Goal: Task Accomplishment & Management: Complete application form

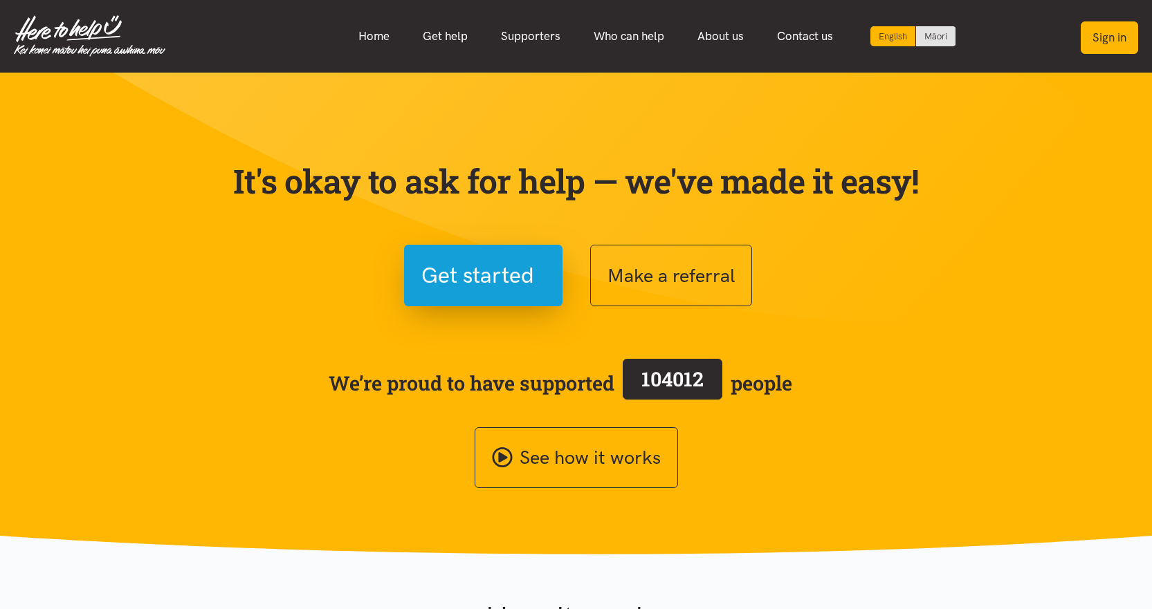
click at [1125, 36] on button "Sign in" at bounding box center [1109, 37] width 57 height 33
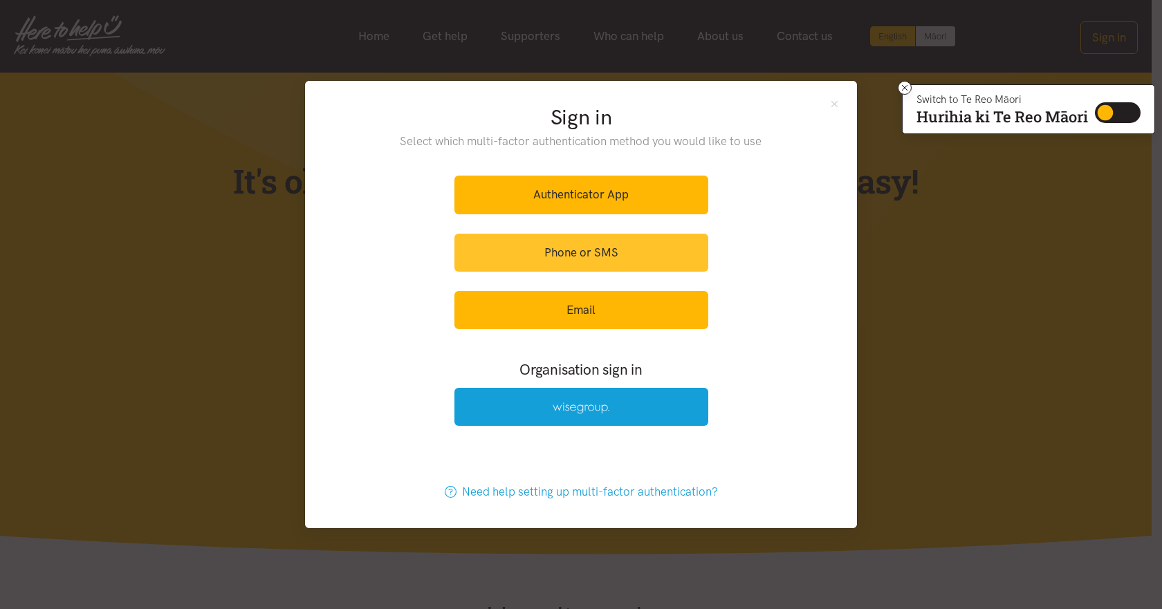
click at [614, 253] on link "Phone or SMS" at bounding box center [582, 253] width 254 height 38
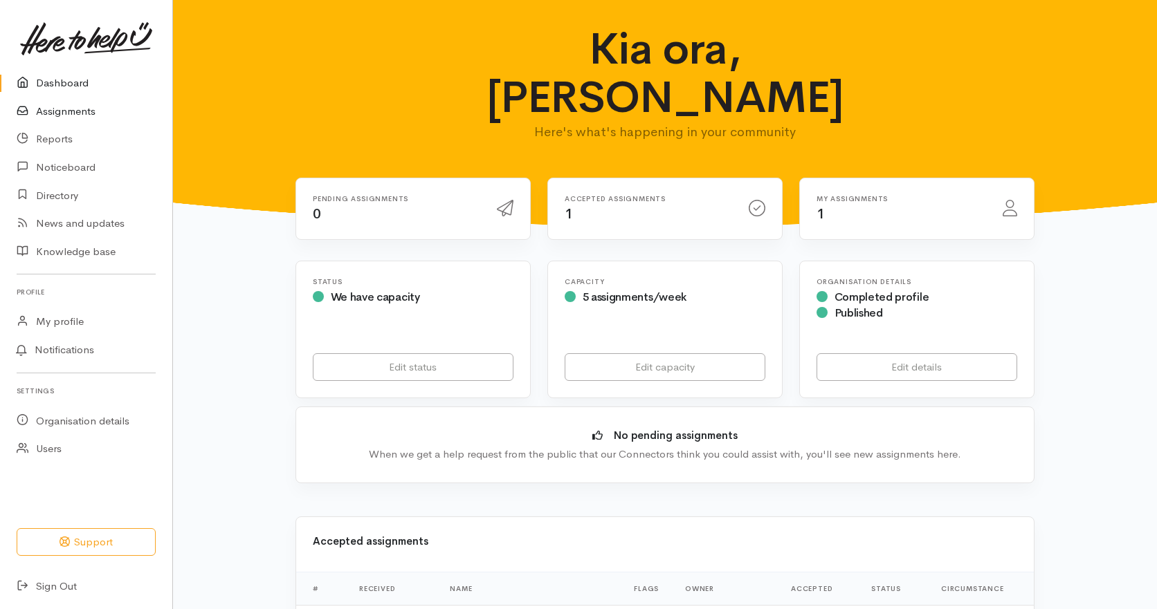
click at [57, 110] on link "Assignments" at bounding box center [86, 112] width 172 height 28
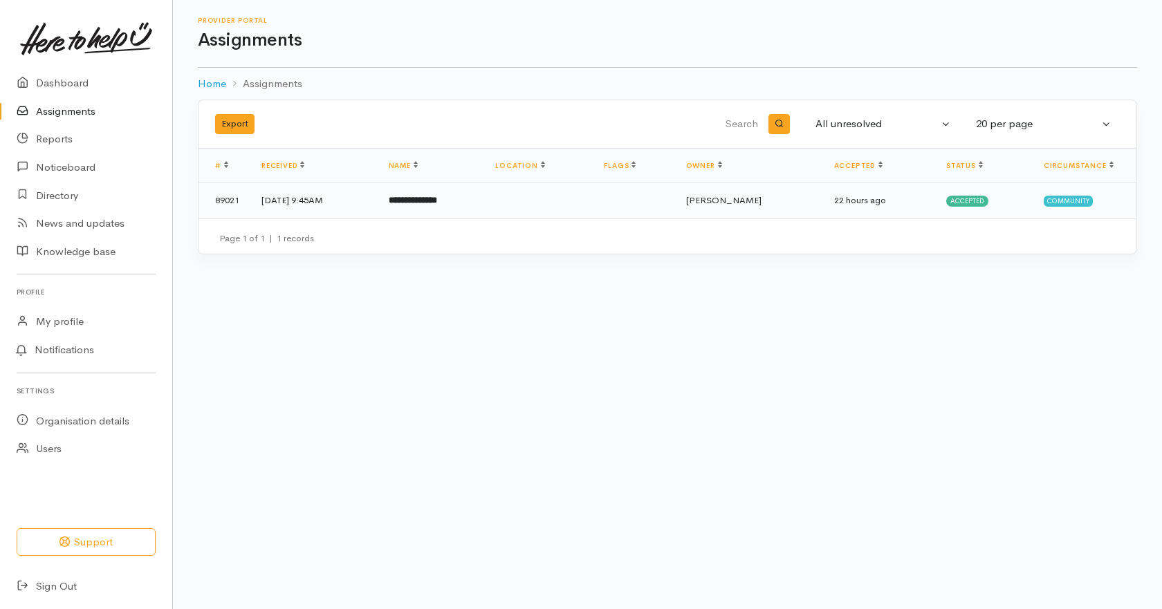
click at [437, 198] on b "**********" at bounding box center [413, 200] width 48 height 9
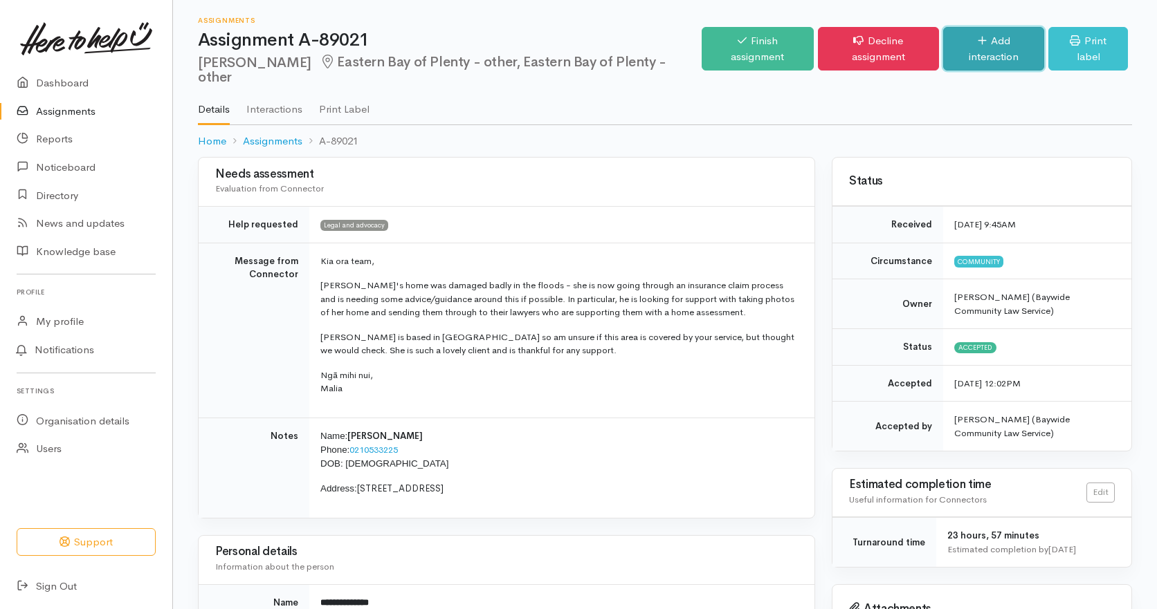
click at [992, 46] on link "Add interaction" at bounding box center [993, 49] width 101 height 44
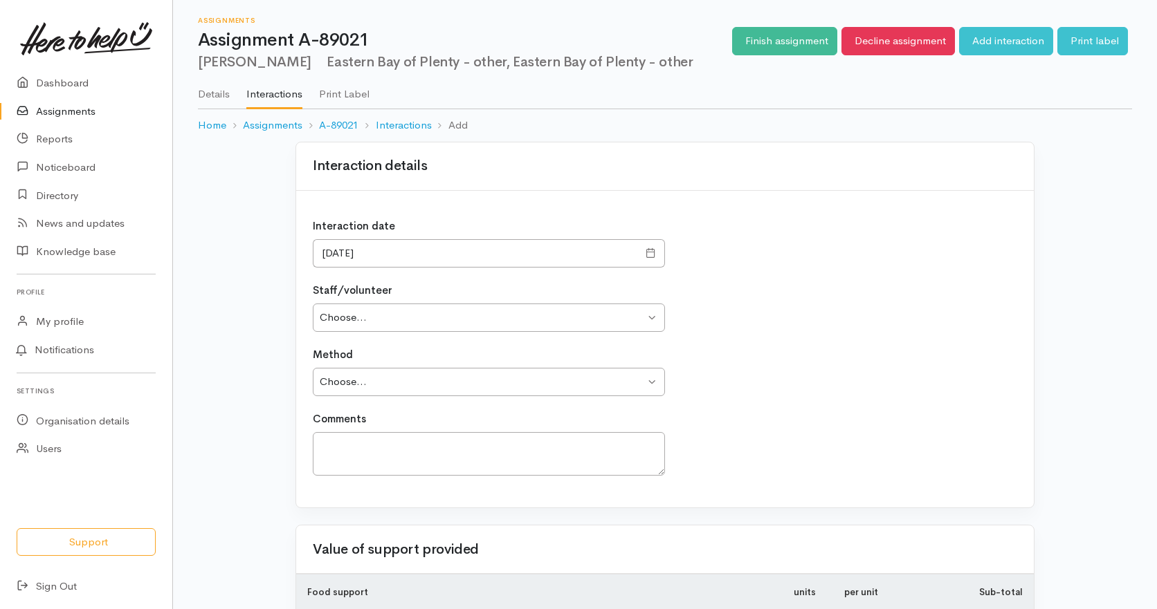
type input "0.00"
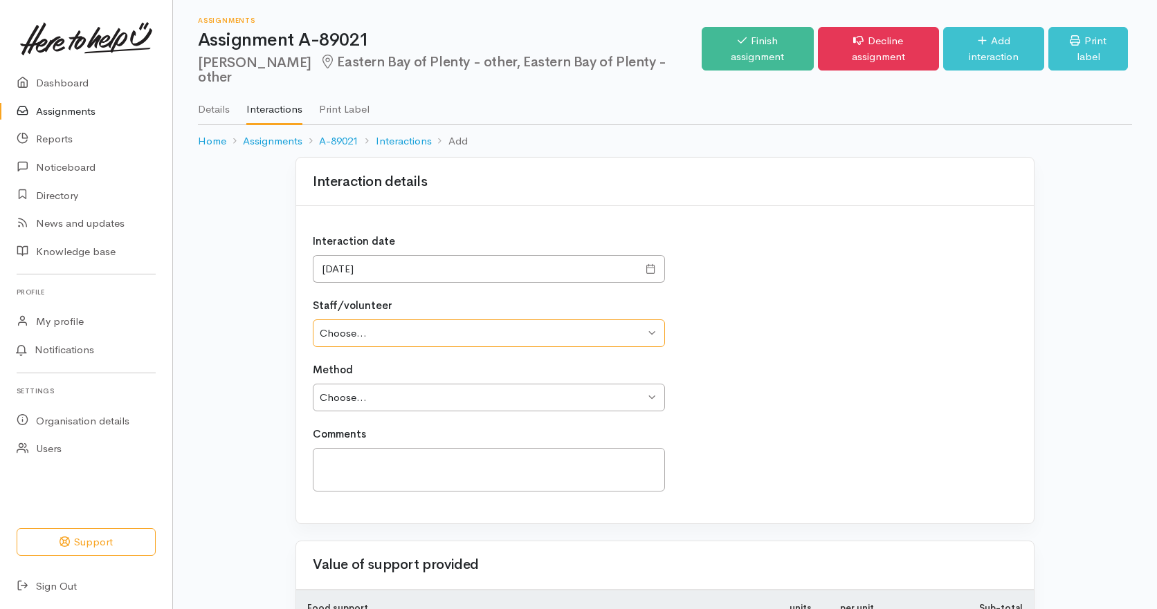
click at [392, 330] on select "Choose... Jackie Ward Juanita Burt Lynne Hesp" at bounding box center [489, 334] width 352 height 28
select select "1033"
click at [313, 320] on select "Choose... Jackie Ward Juanita Burt Lynne Hesp" at bounding box center [489, 334] width 352 height 28
click at [343, 395] on select "Choose... Phone Visit Other" at bounding box center [489, 398] width 352 height 28
select select "1"
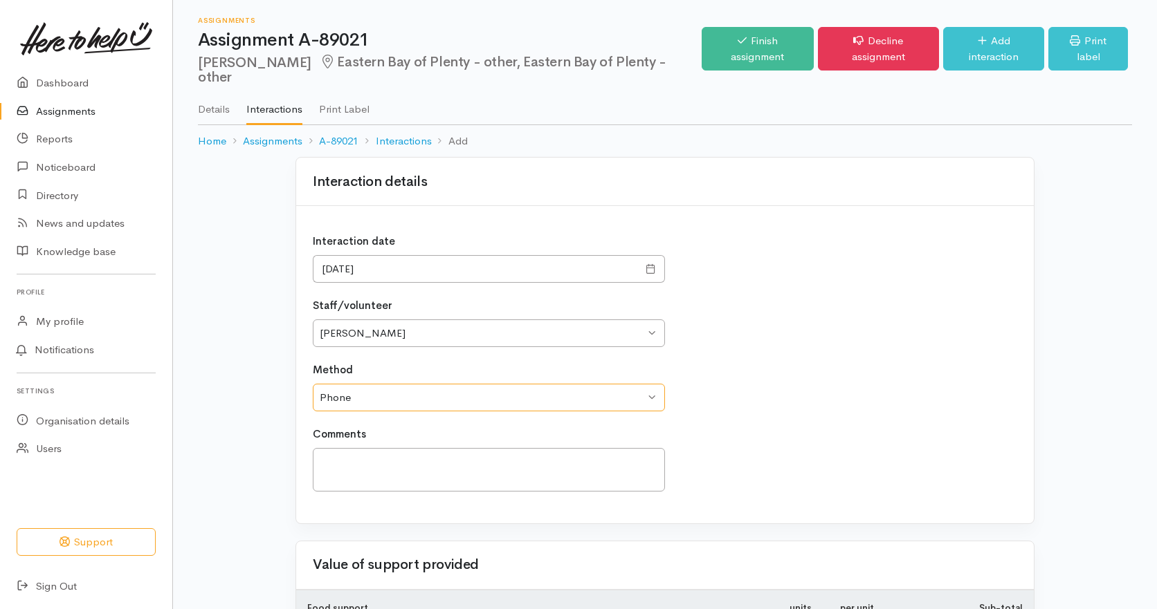
click at [313, 384] on select "Choose... Phone Visit Other" at bounding box center [489, 398] width 352 height 28
click at [345, 468] on textarea at bounding box center [489, 470] width 352 height 44
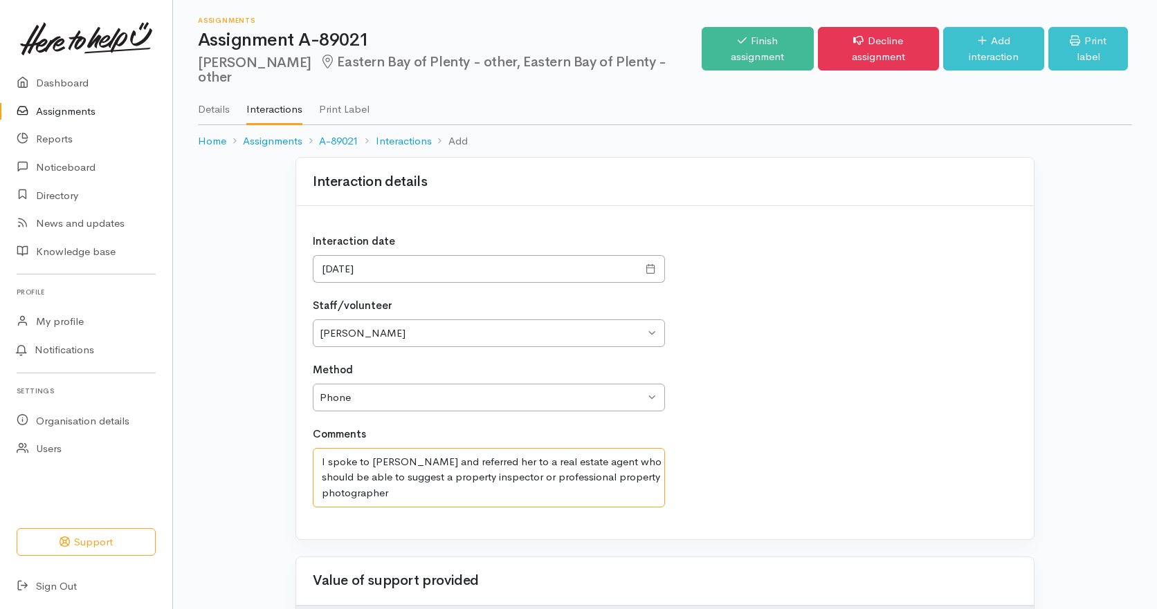
drag, startPoint x: 495, startPoint y: 478, endPoint x: 499, endPoint y: 486, distance: 9.6
click at [499, 486] on textarea "I spoke to Fiona and referred her to a real estate agent who should be able to …" at bounding box center [489, 477] width 352 height 59
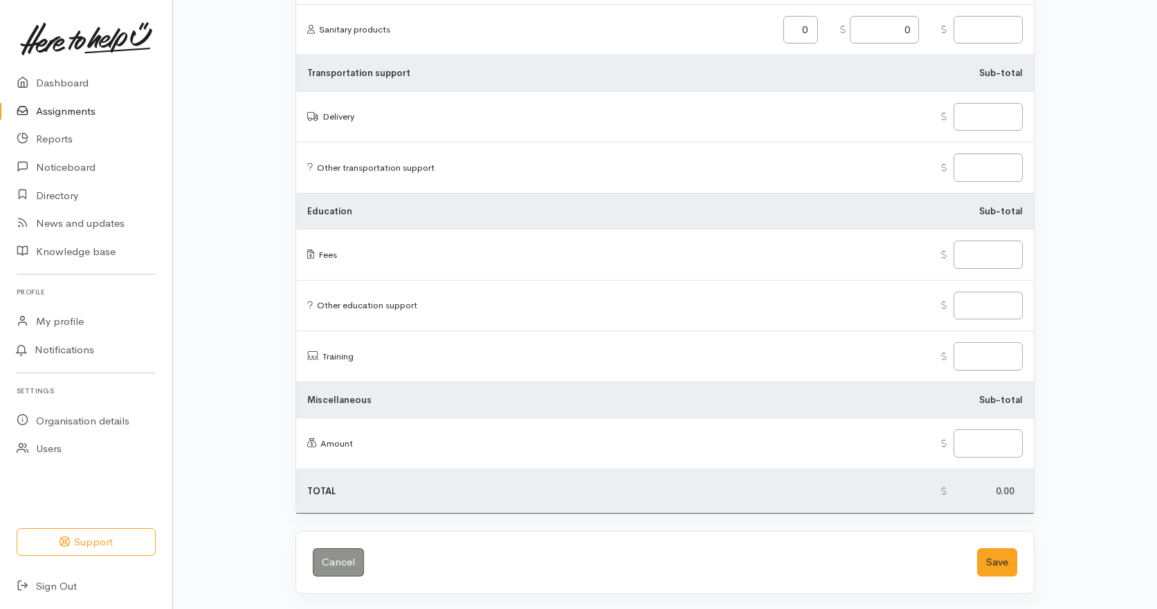
scroll to position [1649, 0]
type textarea "I spoke to Fiona and referred her to a real estate agent who should be able to …"
click at [1010, 562] on button "Save" at bounding box center [997, 561] width 40 height 28
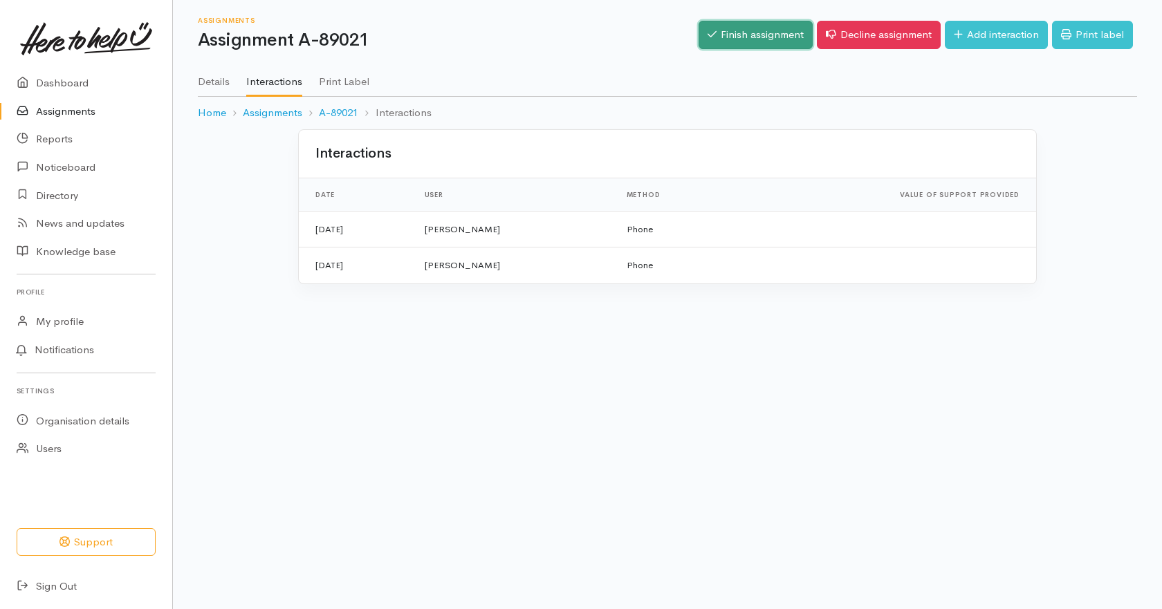
click at [730, 37] on link "Finish assignment" at bounding box center [756, 35] width 114 height 28
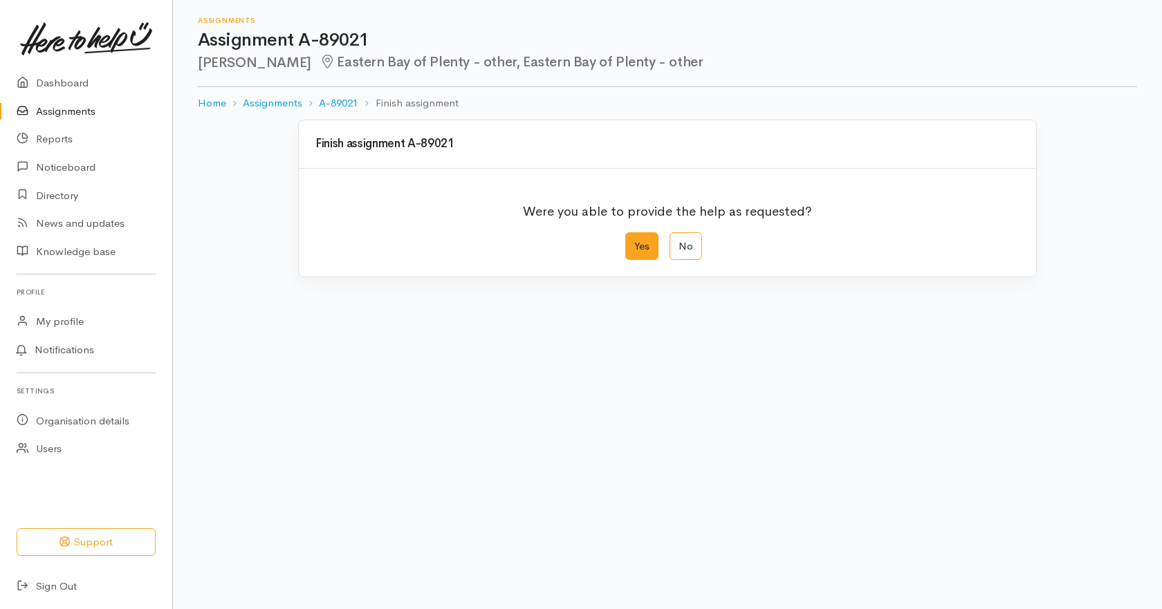
click at [647, 253] on label "Yes" at bounding box center [641, 246] width 33 height 28
click at [634, 241] on input "Yes" at bounding box center [629, 236] width 9 height 9
radio input "true"
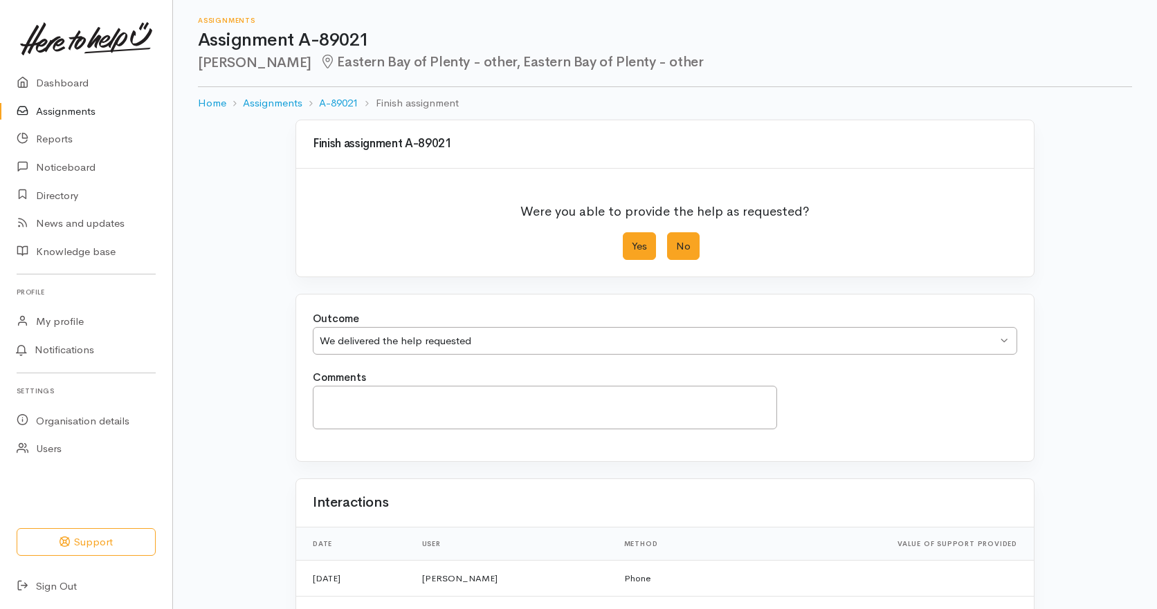
click at [684, 251] on label "No" at bounding box center [683, 246] width 33 height 28
click at [676, 241] on input "No" at bounding box center [671, 236] width 9 height 9
radio input "true"
click at [467, 338] on div "Client did not attend" at bounding box center [478, 341] width 317 height 16
click at [413, 418] on textarea "Comments" at bounding box center [545, 408] width 464 height 44
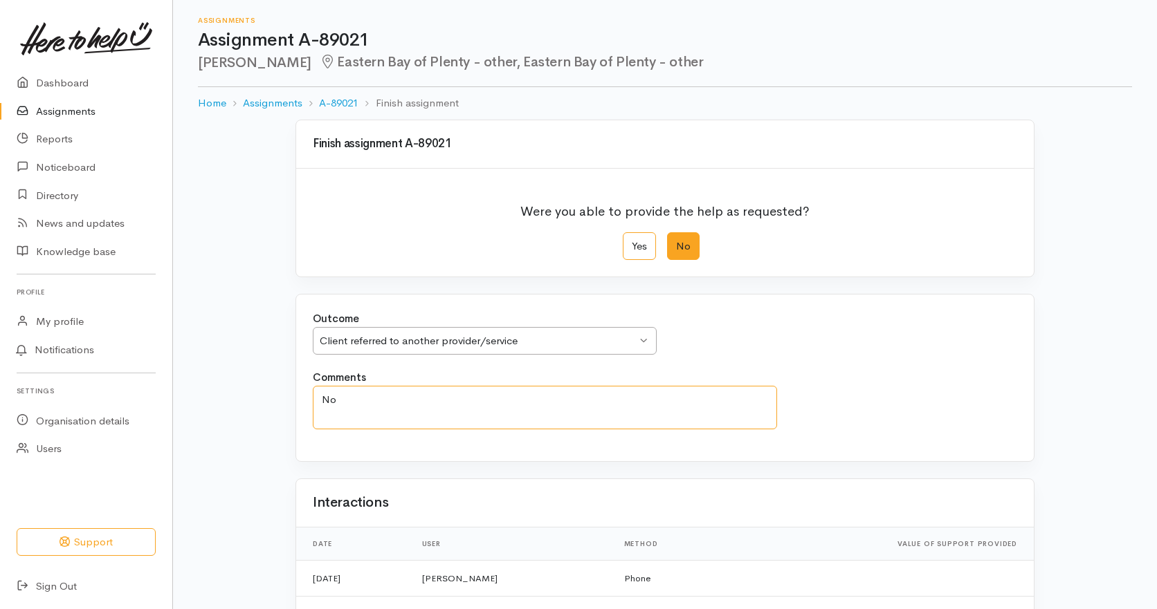
type textarea "N"
drag, startPoint x: 589, startPoint y: 400, endPoint x: 697, endPoint y: 406, distance: 108.8
click at [697, 406] on textarea "Already had legal representation but was able to provide practical" at bounding box center [545, 408] width 464 height 44
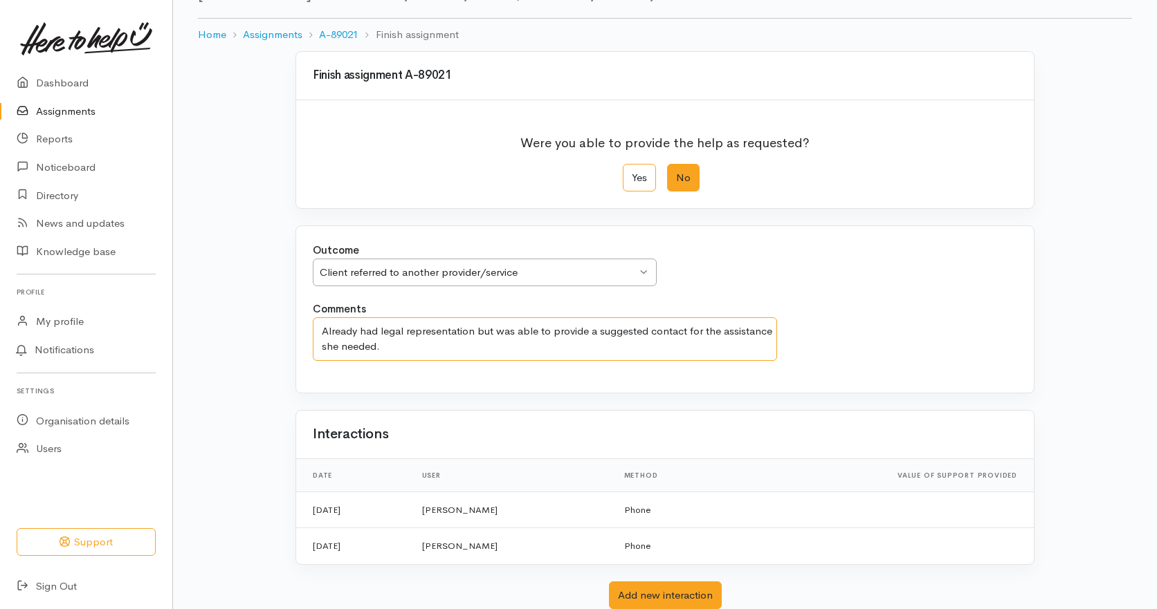
scroll to position [165, 0]
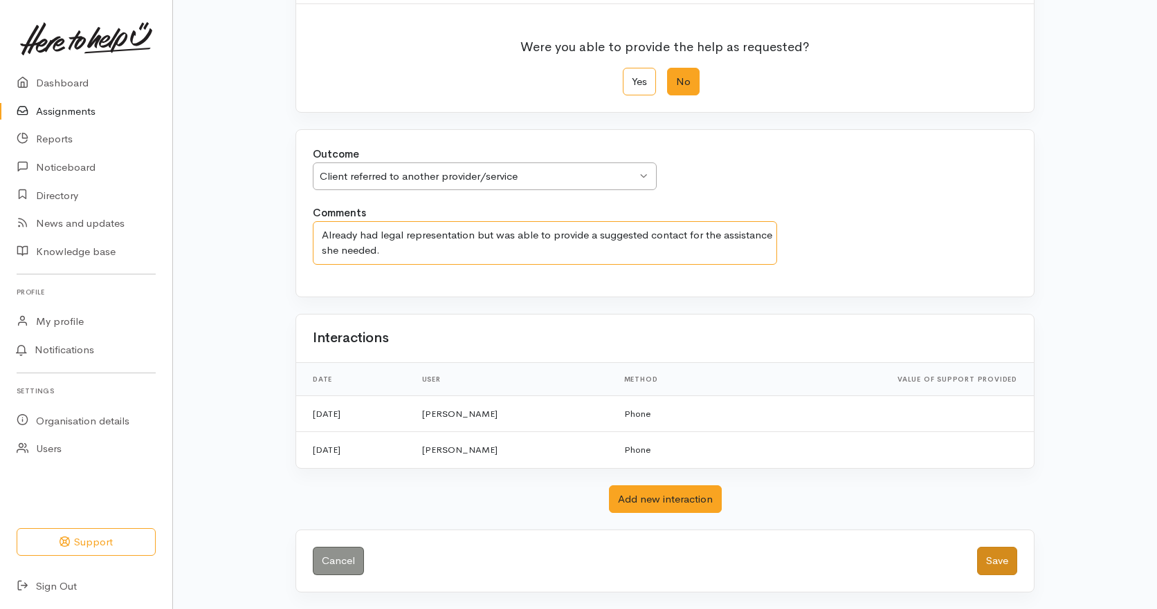
type textarea "Already had legal representation but was able to provide a suggested contact fo…"
click at [997, 564] on button "Save" at bounding box center [997, 561] width 40 height 28
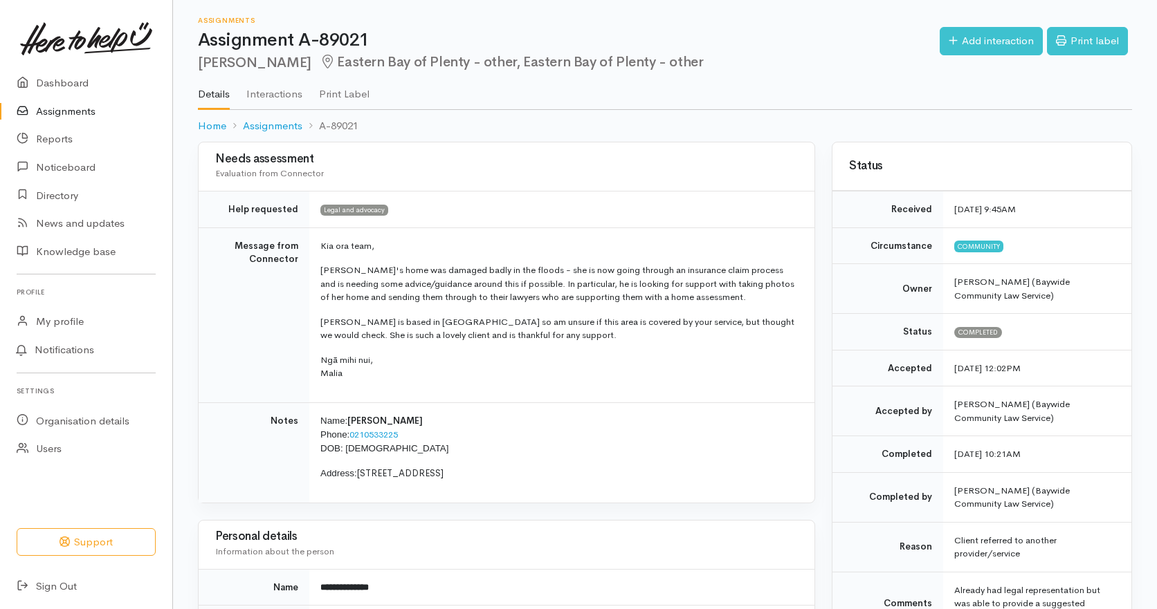
click at [62, 110] on link "Assignments" at bounding box center [86, 112] width 172 height 28
